Goal: Task Accomplishment & Management: Complete application form

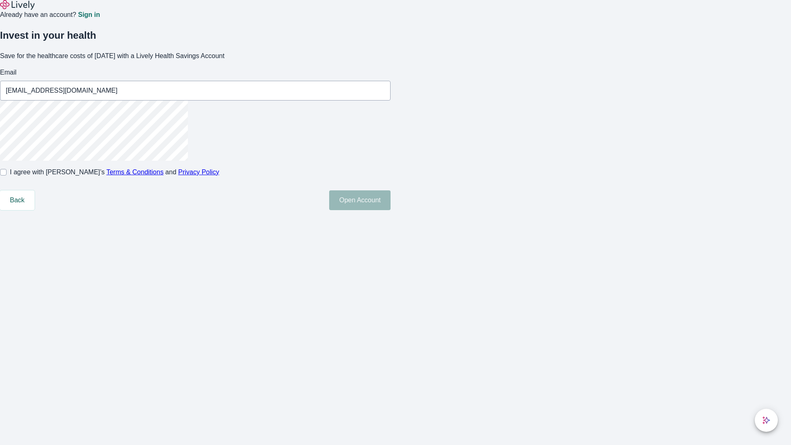
click at [7, 175] on input "I agree with Lively’s Terms & Conditions and Privacy Policy" at bounding box center [3, 172] width 7 height 7
checkbox input "true"
click at [390, 210] on button "Open Account" at bounding box center [359, 200] width 61 height 20
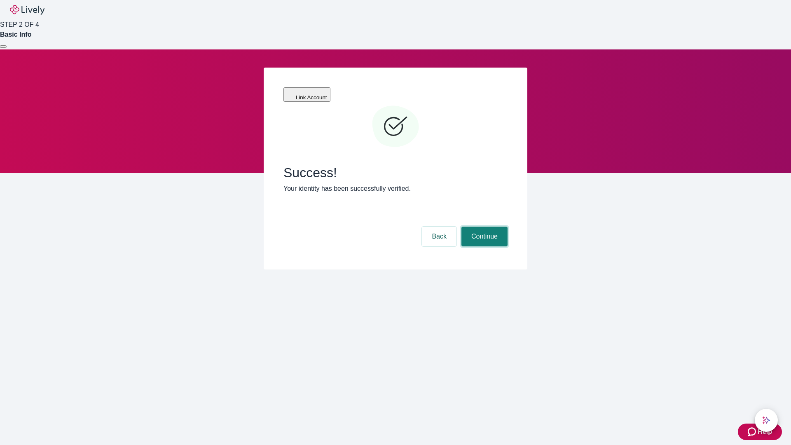
click at [483, 227] on button "Continue" at bounding box center [484, 237] width 46 height 20
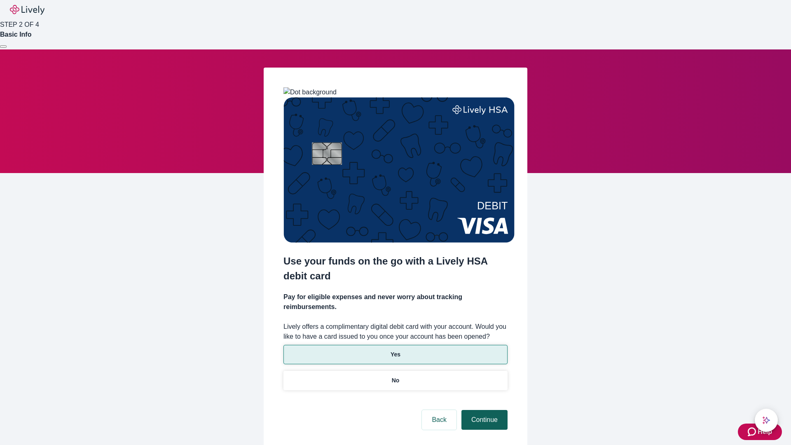
click at [395, 350] on p "Yes" at bounding box center [395, 354] width 10 height 9
click at [483, 410] on button "Continue" at bounding box center [484, 420] width 46 height 20
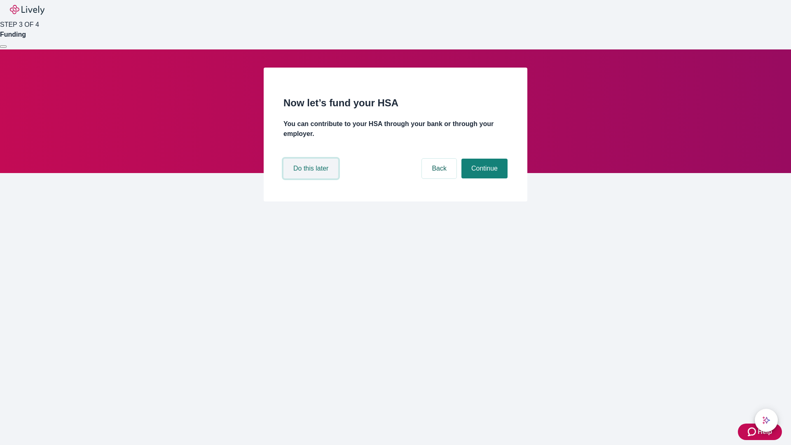
click at [312, 178] on button "Do this later" at bounding box center [310, 169] width 55 height 20
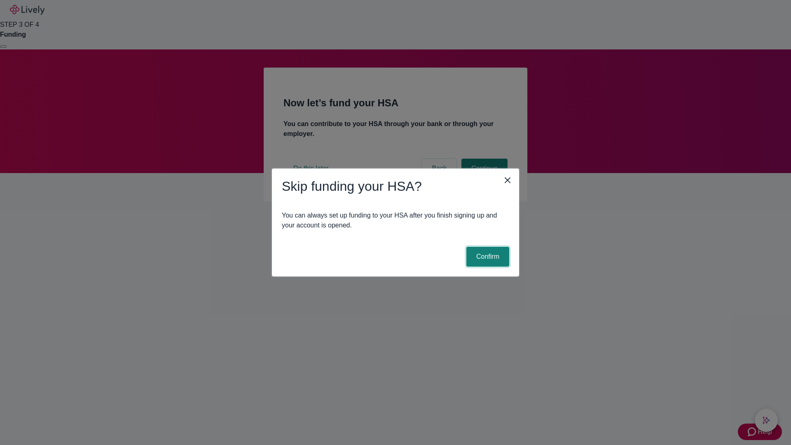
click at [486, 257] on button "Confirm" at bounding box center [487, 257] width 43 height 20
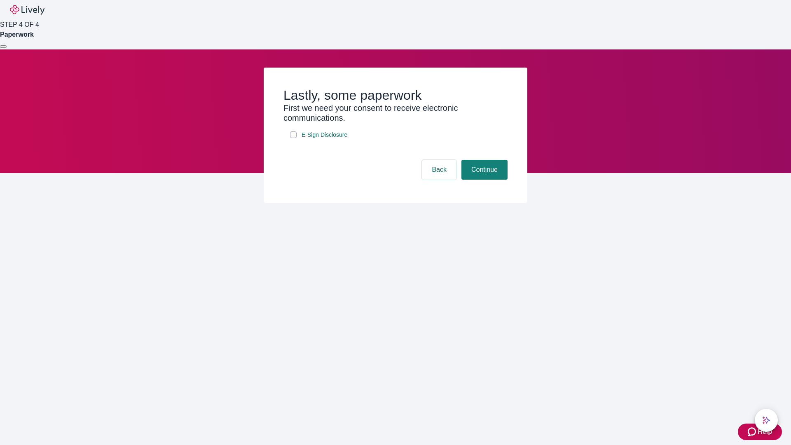
click at [293, 138] on input "E-Sign Disclosure" at bounding box center [293, 134] width 7 height 7
checkbox input "true"
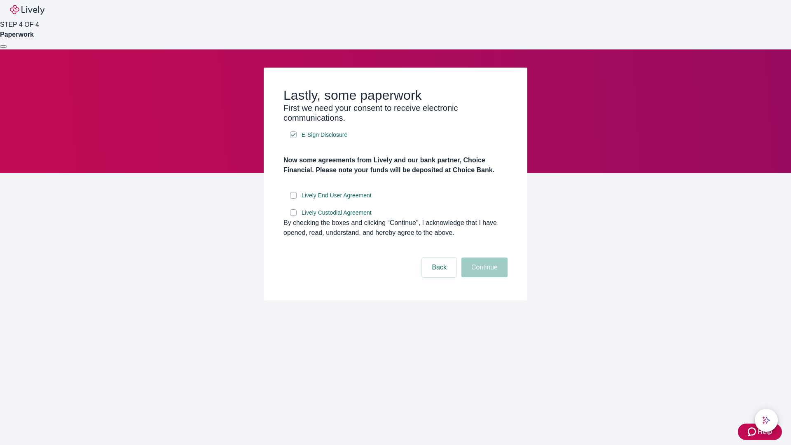
click at [293, 199] on input "Lively End User Agreement" at bounding box center [293, 195] width 7 height 7
checkbox input "true"
click at [293, 216] on input "Lively Custodial Agreement" at bounding box center [293, 212] width 7 height 7
checkbox input "true"
click at [483, 277] on button "Continue" at bounding box center [484, 267] width 46 height 20
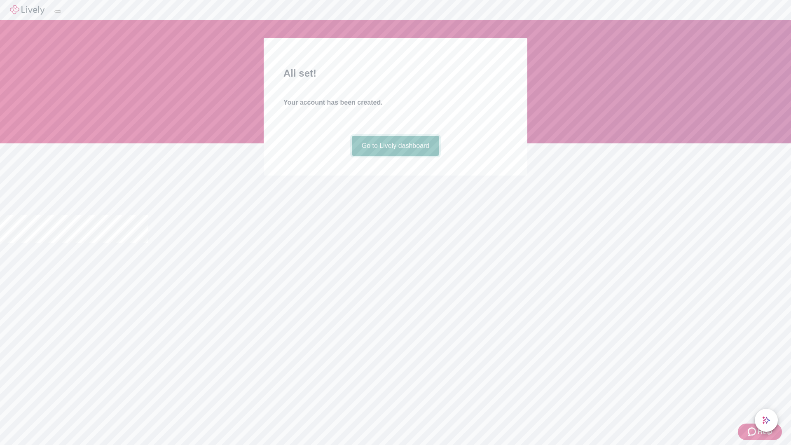
click at [395, 156] on link "Go to Lively dashboard" at bounding box center [396, 146] width 88 height 20
